Goal: Information Seeking & Learning: Learn about a topic

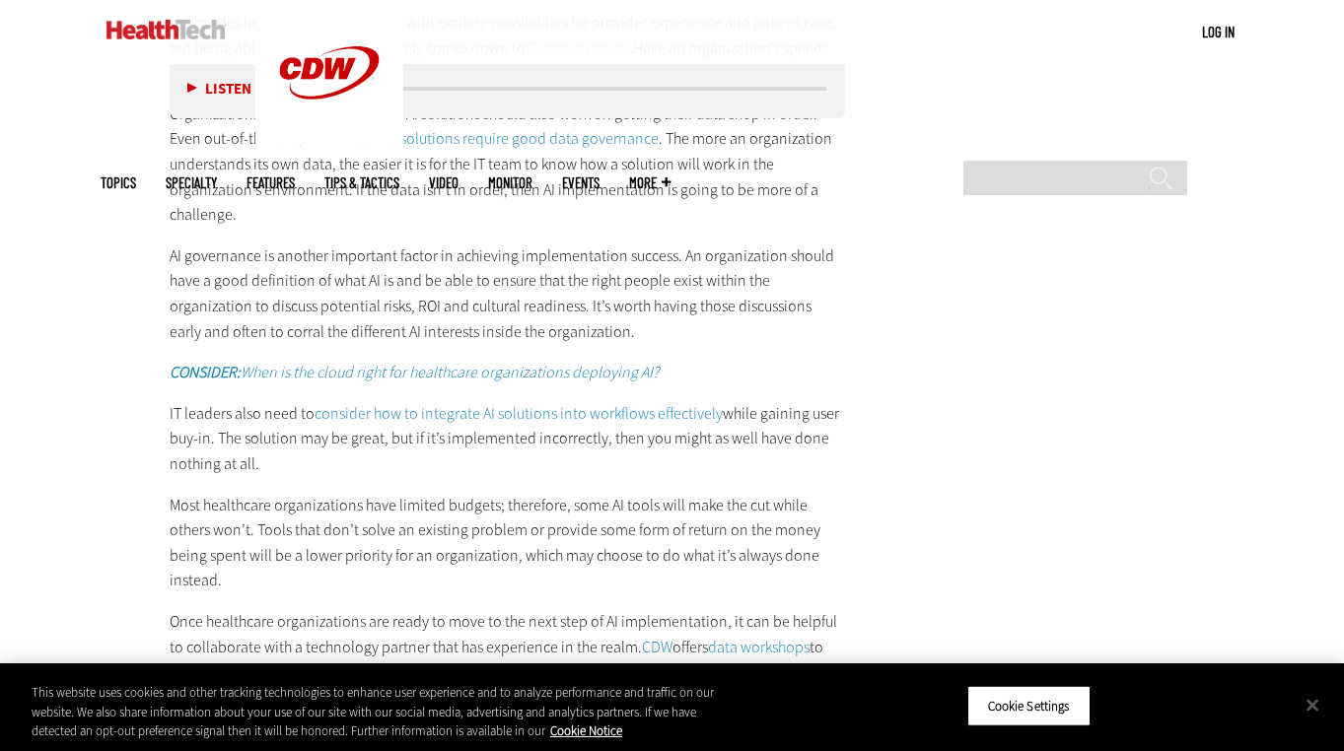
scroll to position [3220, 0]
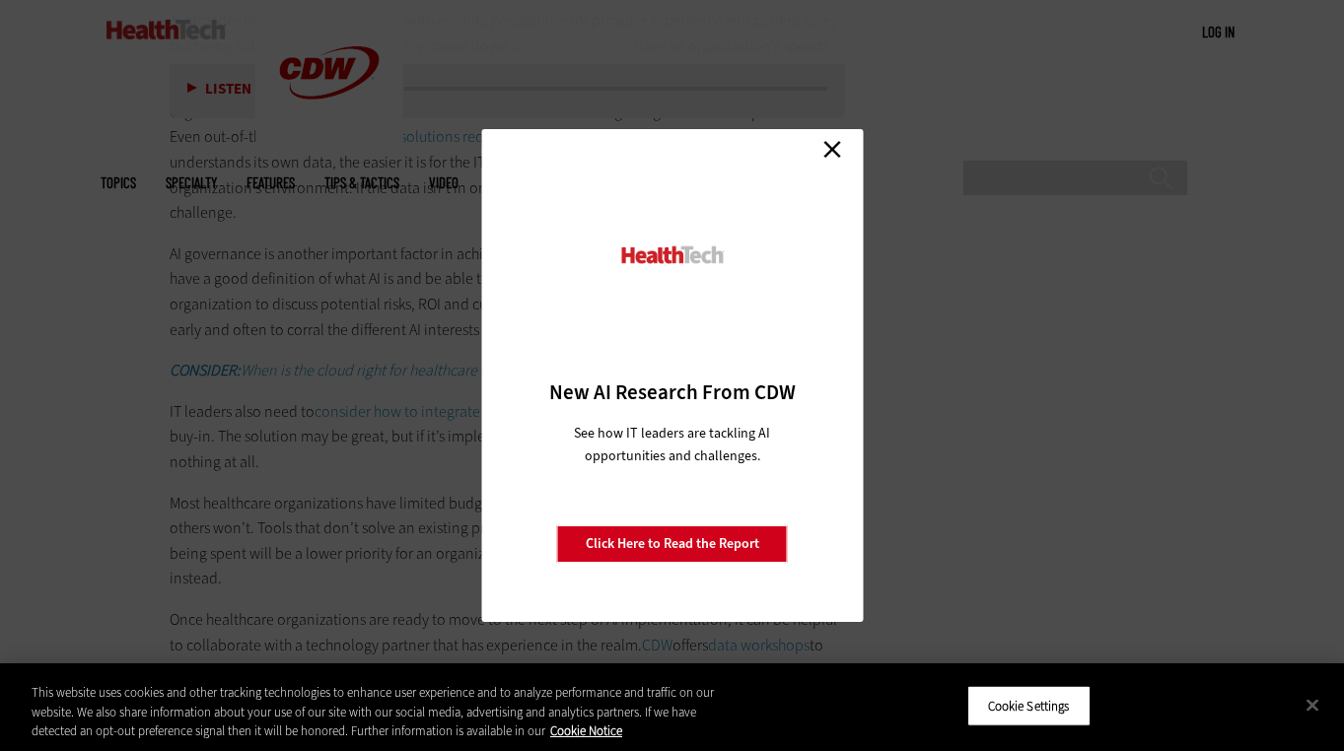
click at [838, 147] on link "Close" at bounding box center [832, 149] width 30 height 30
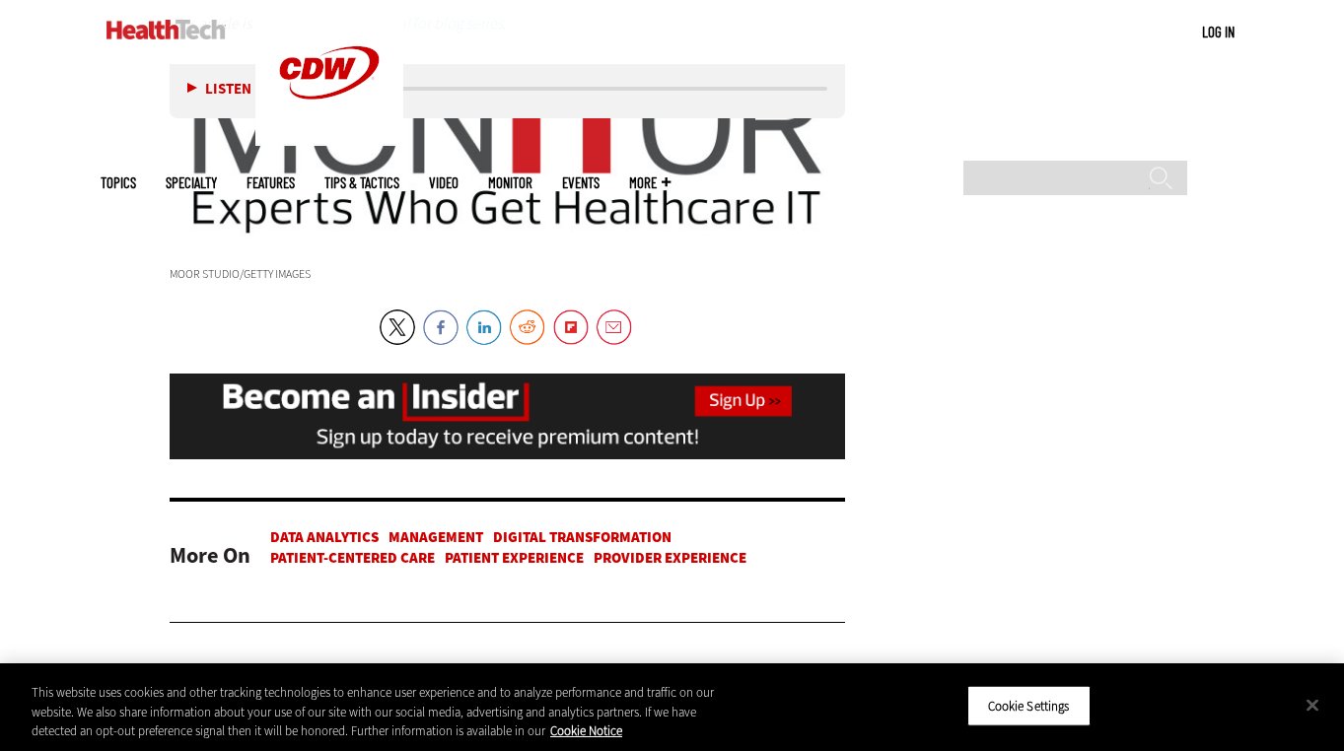
scroll to position [4490, 0]
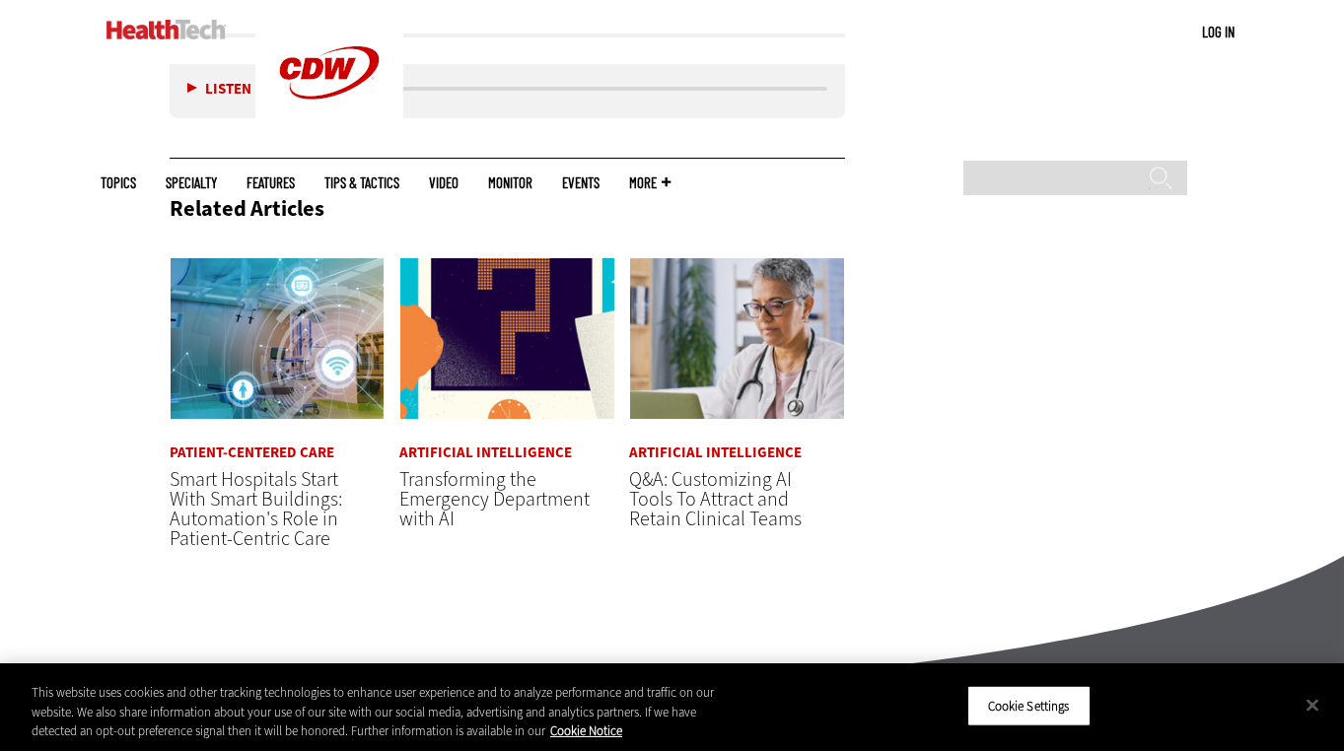
click at [594, 244] on div "Related Articles Patient-Centered Care Smart Hospitals Start With Smart Buildin…" at bounding box center [508, 368] width 676 height 381
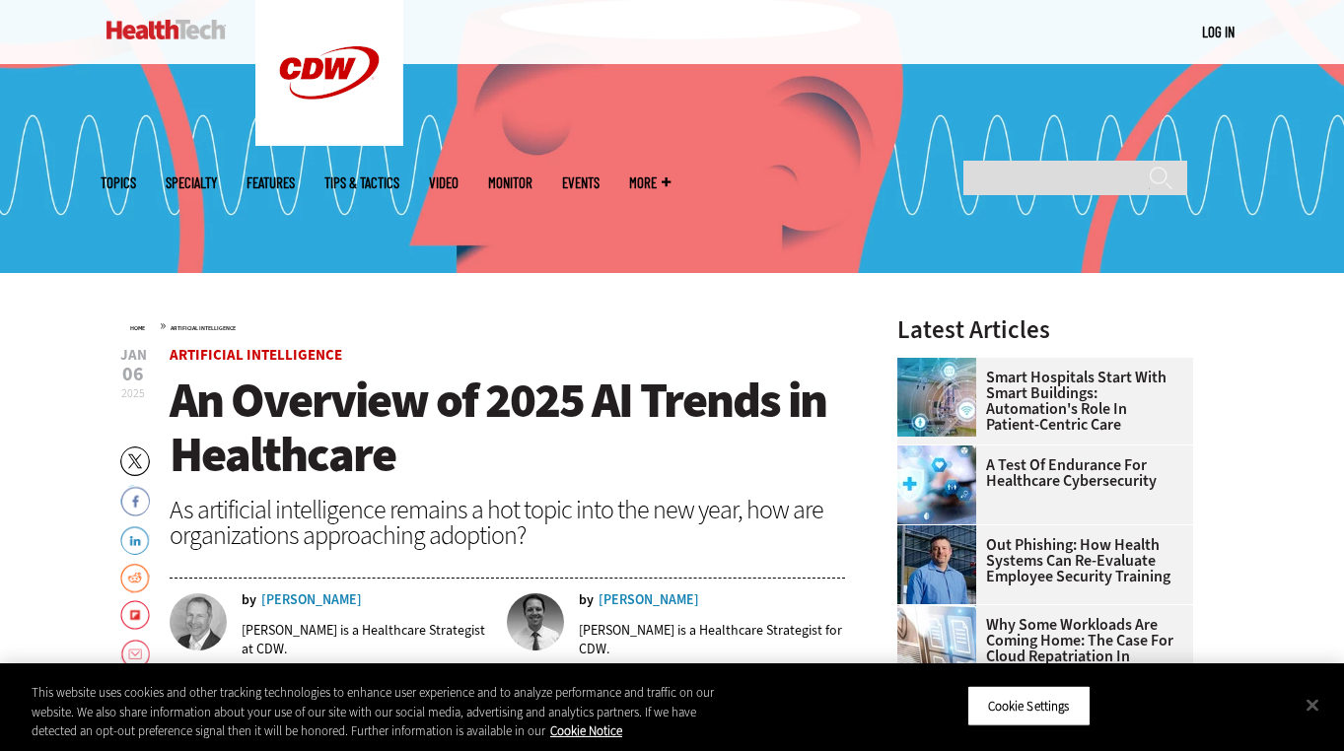
scroll to position [652, 0]
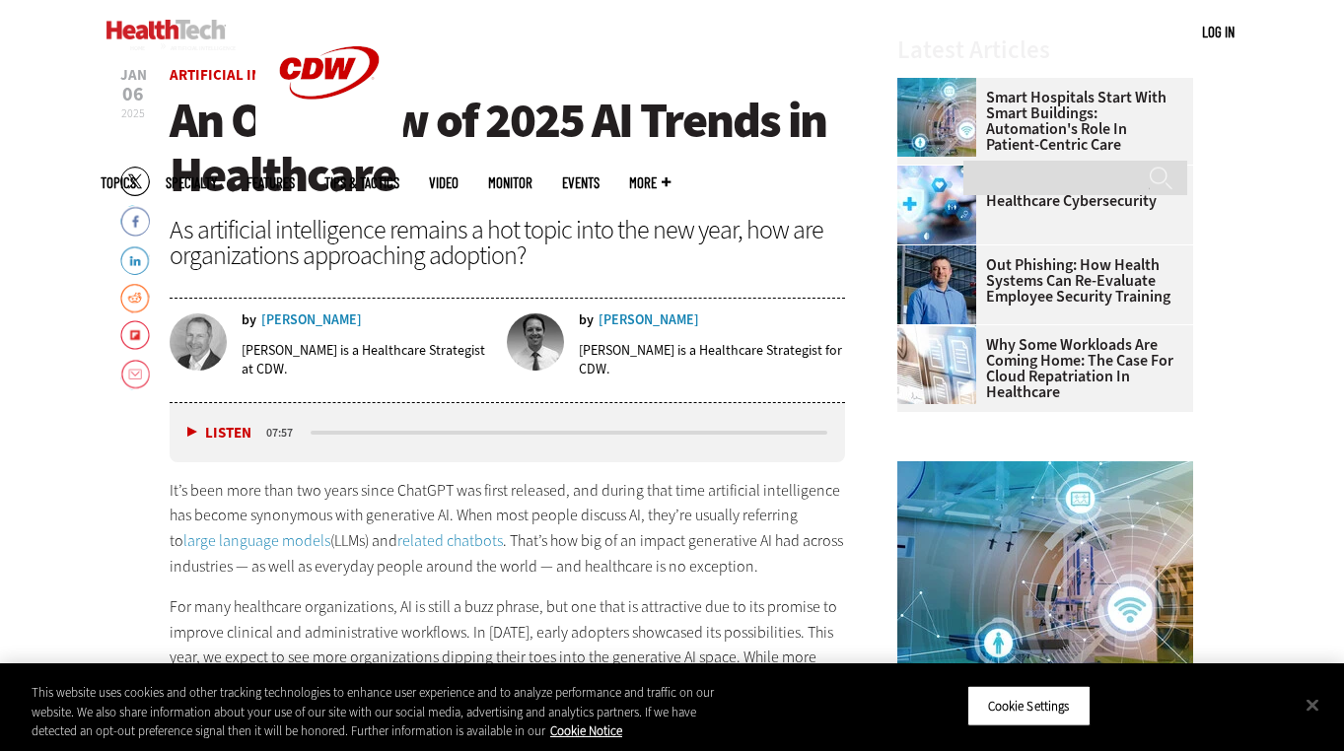
drag, startPoint x: 259, startPoint y: 320, endPoint x: 329, endPoint y: 350, distance: 76.0
click at [329, 350] on div "by [PERSON_NAME] [PERSON_NAME] is a Healthcare Strategist at CDW." at bounding box center [332, 353] width 324 height 79
click at [314, 351] on p "[PERSON_NAME] is a Healthcare Strategist at CDW." at bounding box center [368, 359] width 252 height 37
drag, startPoint x: 314, startPoint y: 351, endPoint x: 231, endPoint y: 352, distance: 82.8
click at [231, 352] on div "by [PERSON_NAME] [PERSON_NAME] is a Healthcare Strategist at CDW." at bounding box center [332, 353] width 324 height 79
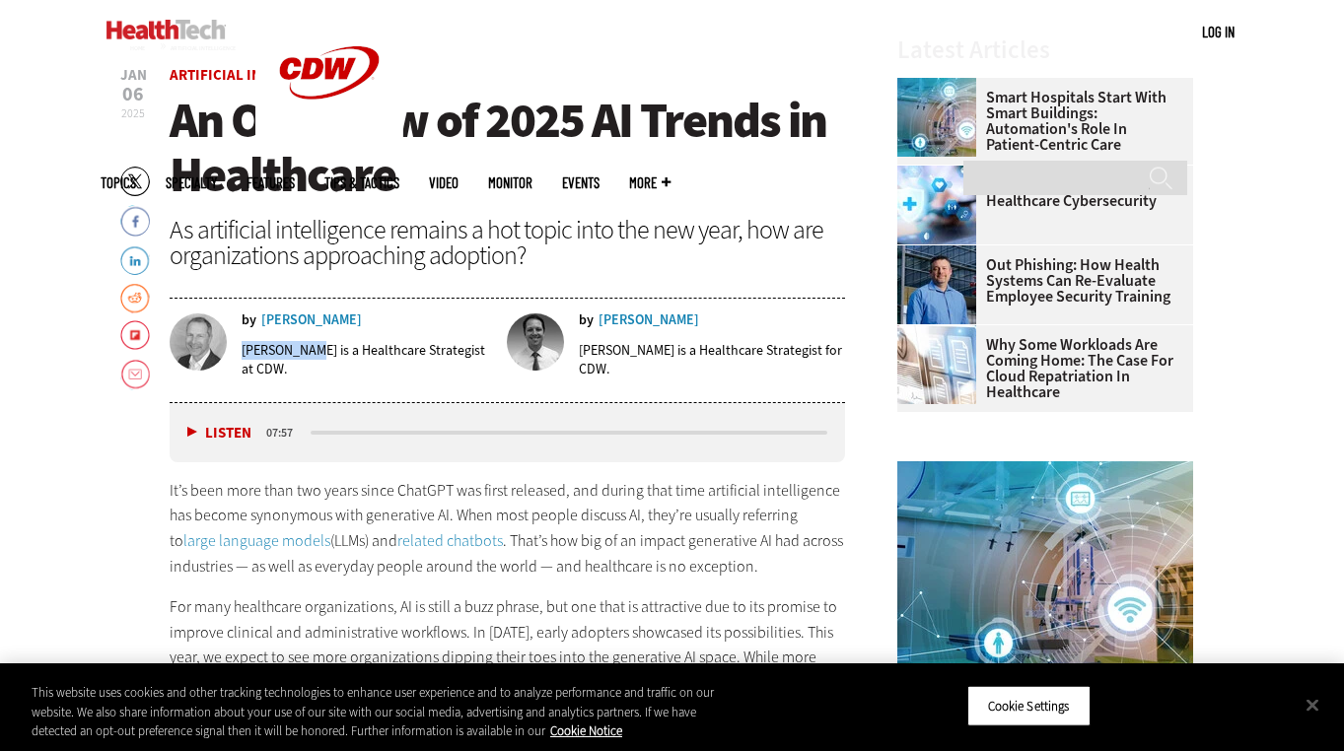
copy p "[PERSON_NAME]"
click at [636, 344] on p "[PERSON_NAME] is a Healthcare Strategist for CDW." at bounding box center [712, 359] width 266 height 37
drag, startPoint x: 638, startPoint y: 352, endPoint x: 577, endPoint y: 352, distance: 61.1
click at [577, 352] on div "by [PERSON_NAME] [PERSON_NAME] is a Healthcare Strategist for CDW." at bounding box center [676, 353] width 338 height 79
copy p "[PERSON_NAME]"
